Goal: Information Seeking & Learning: Learn about a topic

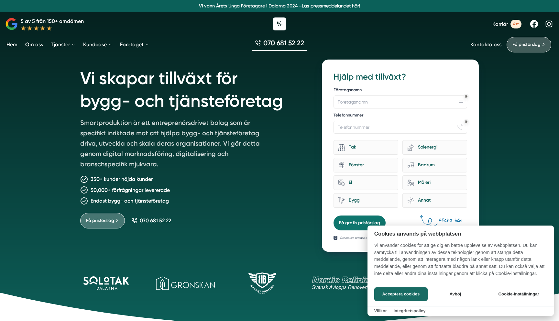
click at [28, 43] on div at bounding box center [279, 160] width 559 height 321
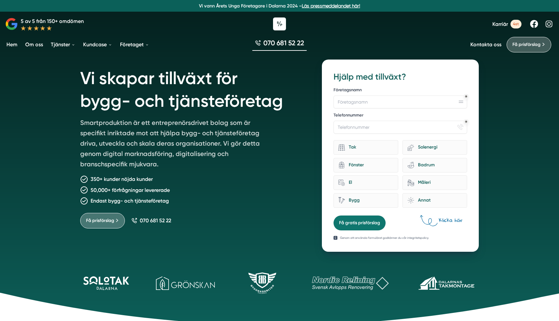
click at [34, 37] on link "Om oss" at bounding box center [34, 44] width 20 height 16
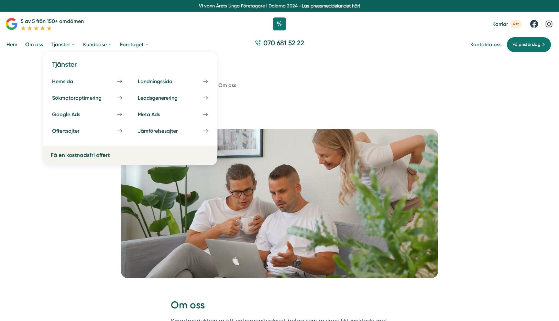
click at [65, 44] on link "Tjänster" at bounding box center [62, 44] width 27 height 16
click at [64, 92] on link "Sökmotoroptimering" at bounding box center [87, 98] width 78 height 14
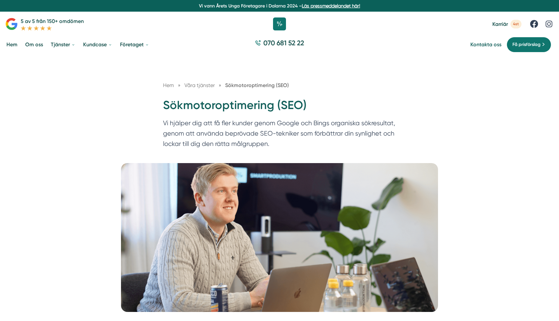
click at [491, 44] on link "Kontakta oss" at bounding box center [485, 44] width 31 height 6
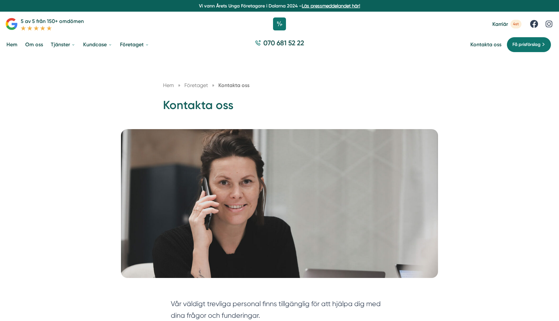
click at [17, 45] on link "Hem" at bounding box center [12, 44] width 14 height 16
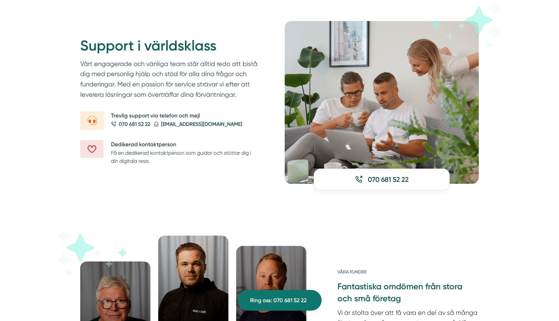
scroll to position [703, 0]
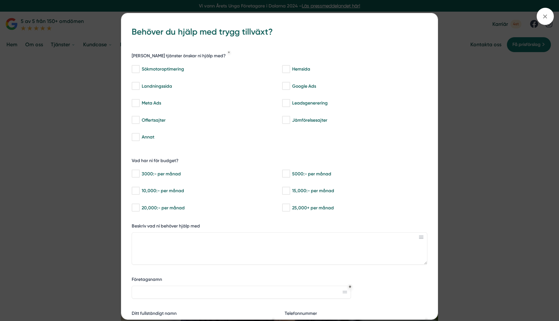
click at [496, 87] on div "bbc9b822-b2c6-488a-ab3e-9a2d59e49c7c Behöver du hjälp med trygg tillväxt? [PERS…" at bounding box center [279, 160] width 559 height 321
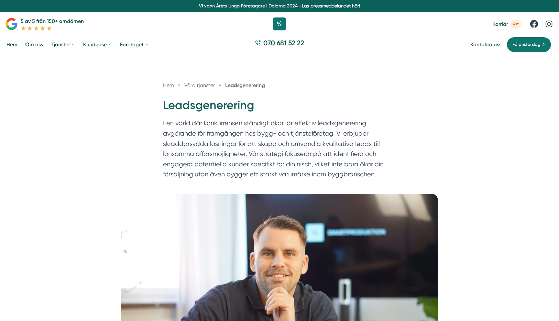
click at [522, 34] on div "070 681 52 22" at bounding box center [279, 45] width 559 height 22
click at [521, 36] on div "070 681 52 22" at bounding box center [279, 45] width 559 height 22
click at [521, 42] on span "Få prisförslag" at bounding box center [526, 44] width 28 height 7
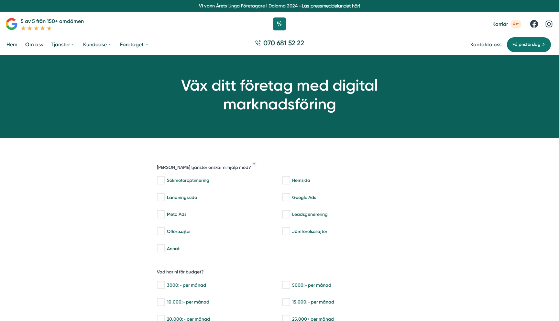
click at [31, 47] on link "Om oss" at bounding box center [34, 44] width 20 height 16
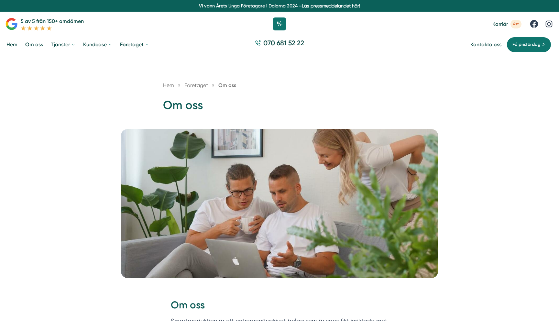
click at [287, 25] on div at bounding box center [279, 23] width 559 height 19
click at [279, 25] on icon at bounding box center [279, 24] width 16 height 16
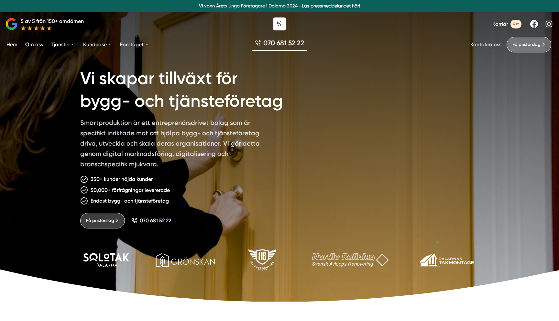
click at [44, 45] on li "Om oss" at bounding box center [37, 44] width 26 height 16
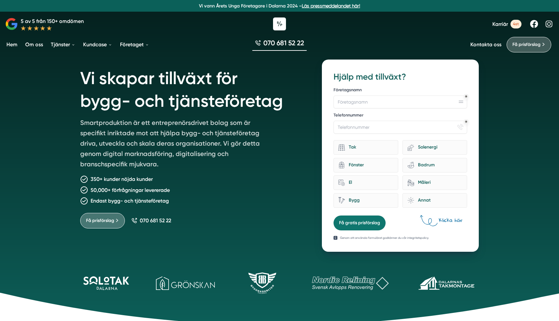
click at [41, 45] on link "Om oss" at bounding box center [34, 44] width 20 height 16
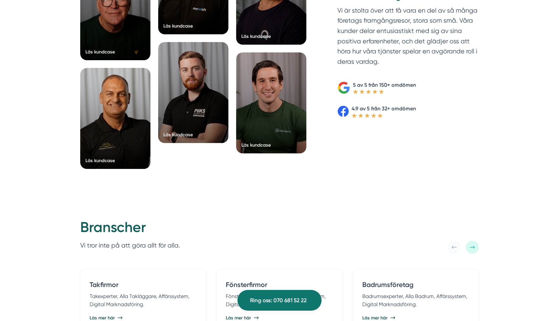
scroll to position [1122, 0]
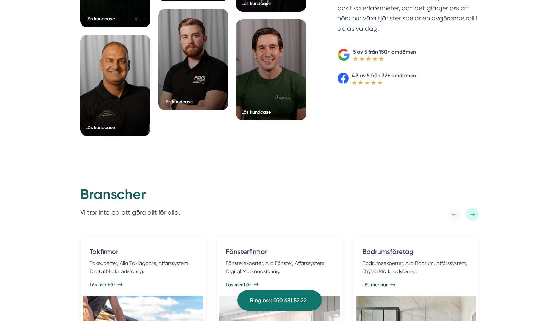
click at [220, 109] on div "Läs kundcase Läs kundcase" at bounding box center [193, 21] width 70 height 243
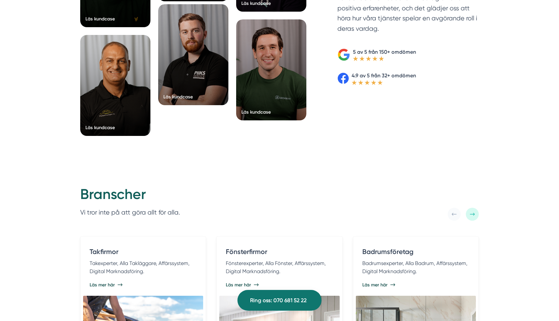
click at [219, 93] on div at bounding box center [193, 54] width 70 height 101
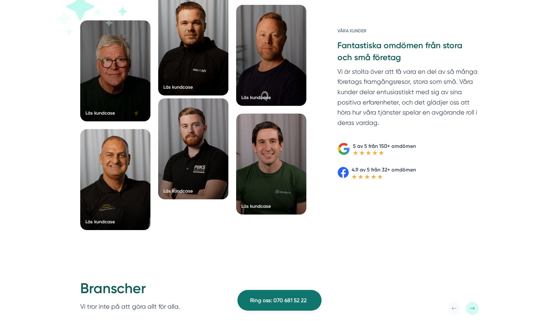
scroll to position [1007, 0]
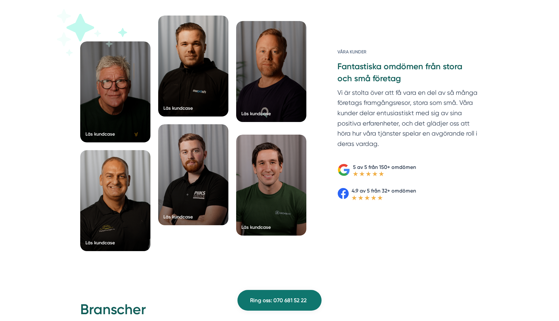
click at [284, 97] on div at bounding box center [271, 71] width 70 height 101
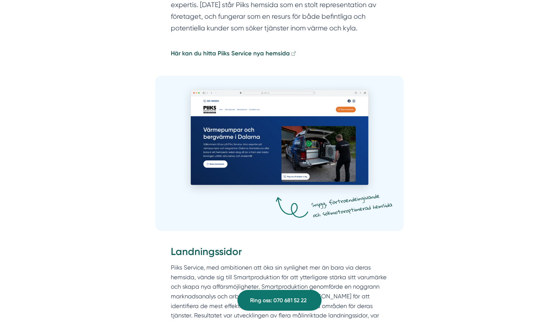
scroll to position [888, 0]
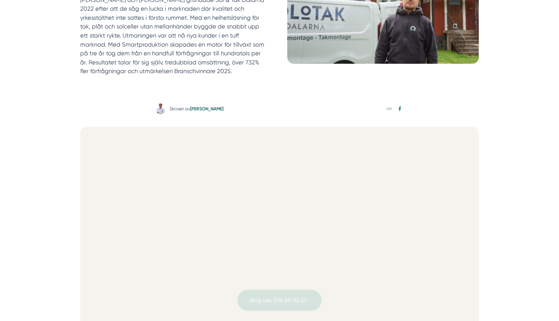
scroll to position [148, 0]
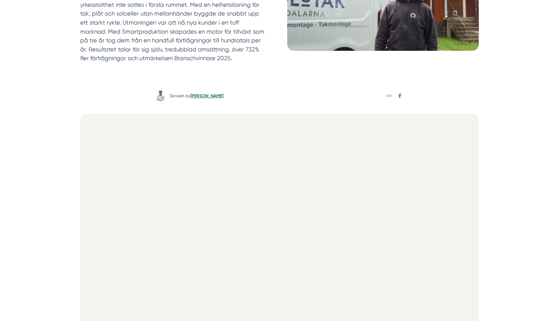
click at [220, 98] on link "[PERSON_NAME]" at bounding box center [206, 95] width 33 height 5
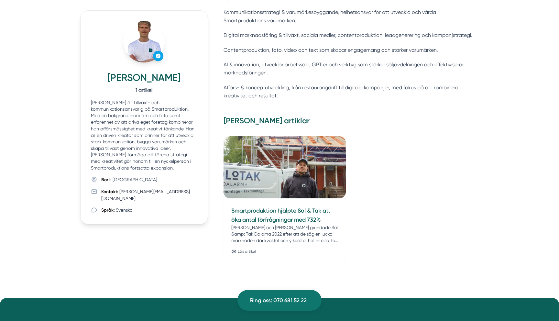
scroll to position [239, 0]
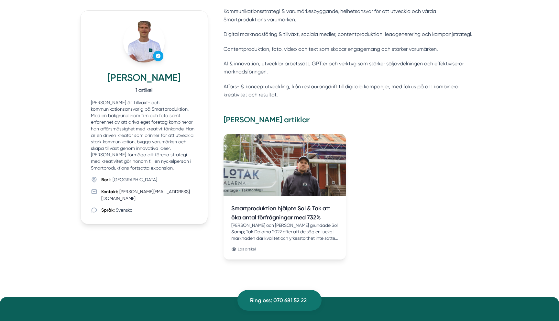
click at [279, 184] on img at bounding box center [284, 164] width 129 height 65
click at [301, 184] on img at bounding box center [284, 164] width 129 height 65
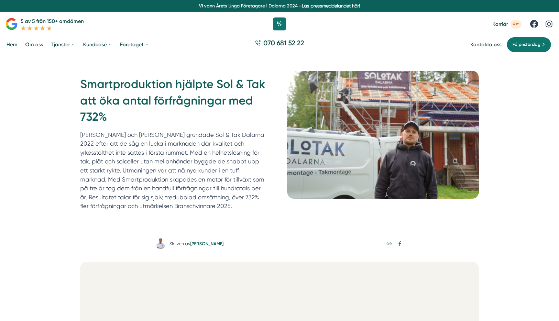
click at [10, 41] on link "Hem" at bounding box center [12, 44] width 14 height 16
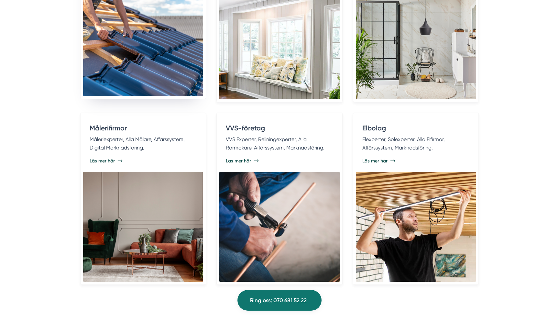
scroll to position [1427, 0]
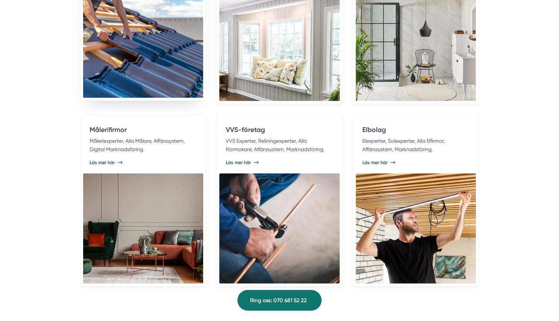
click at [188, 65] on img at bounding box center [143, 43] width 120 height 110
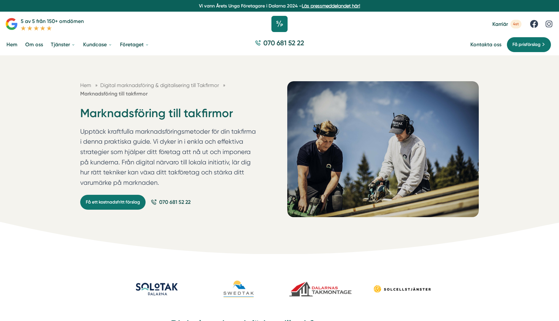
click at [279, 25] on icon at bounding box center [279, 24] width 16 height 16
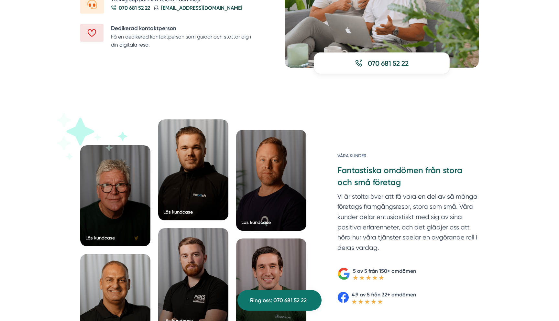
scroll to position [940, 0]
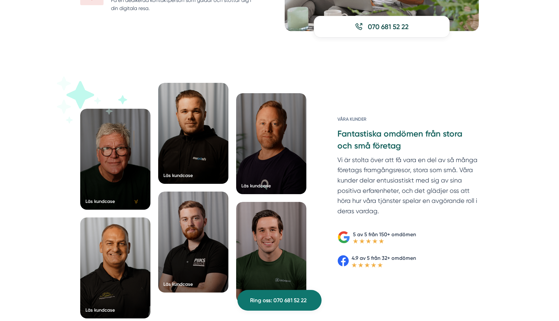
click at [255, 150] on div at bounding box center [271, 143] width 70 height 101
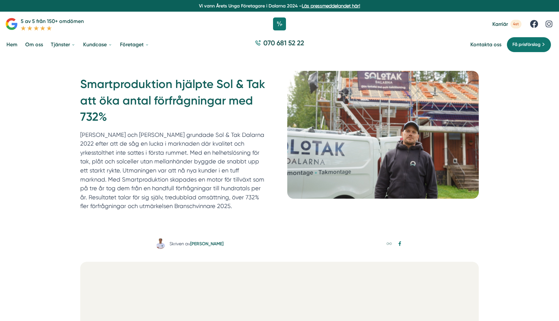
click at [9, 45] on link "Hem" at bounding box center [12, 44] width 14 height 16
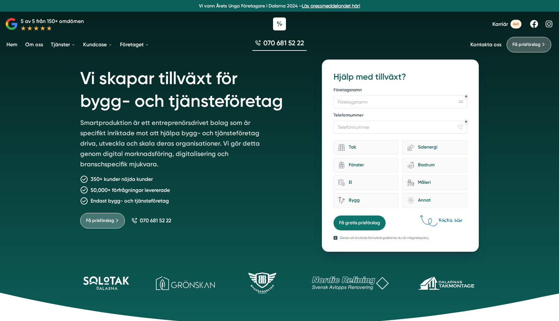
click at [315, 6] on link "Läs pressmeddelandet här!" at bounding box center [331, 5] width 58 height 5
